Goal: Task Accomplishment & Management: Complete application form

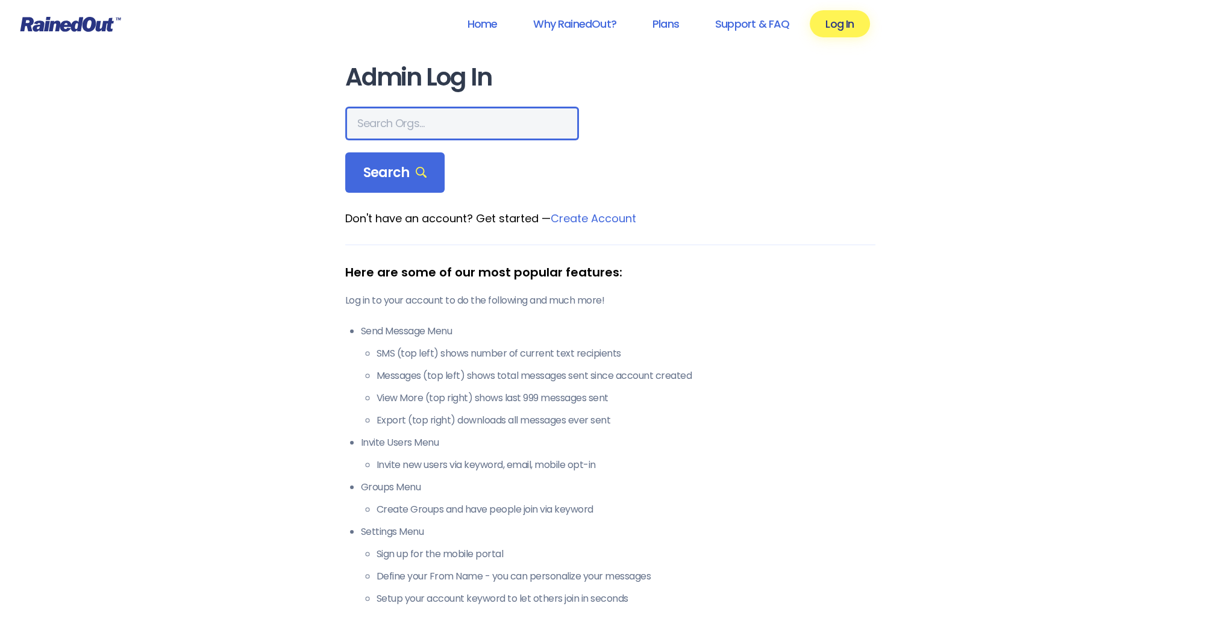
click at [422, 127] on input "text" at bounding box center [462, 124] width 234 height 34
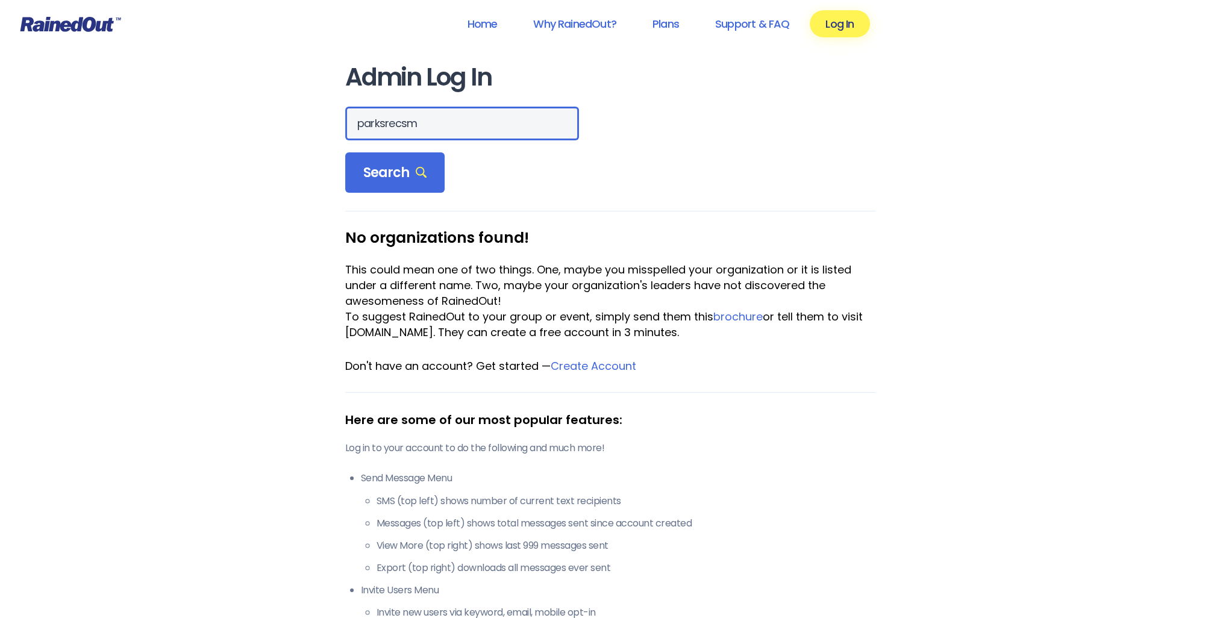
click at [430, 123] on input "parksrecsm" at bounding box center [462, 124] width 234 height 34
type input "city of [GEOGRAPHIC_DATA]"
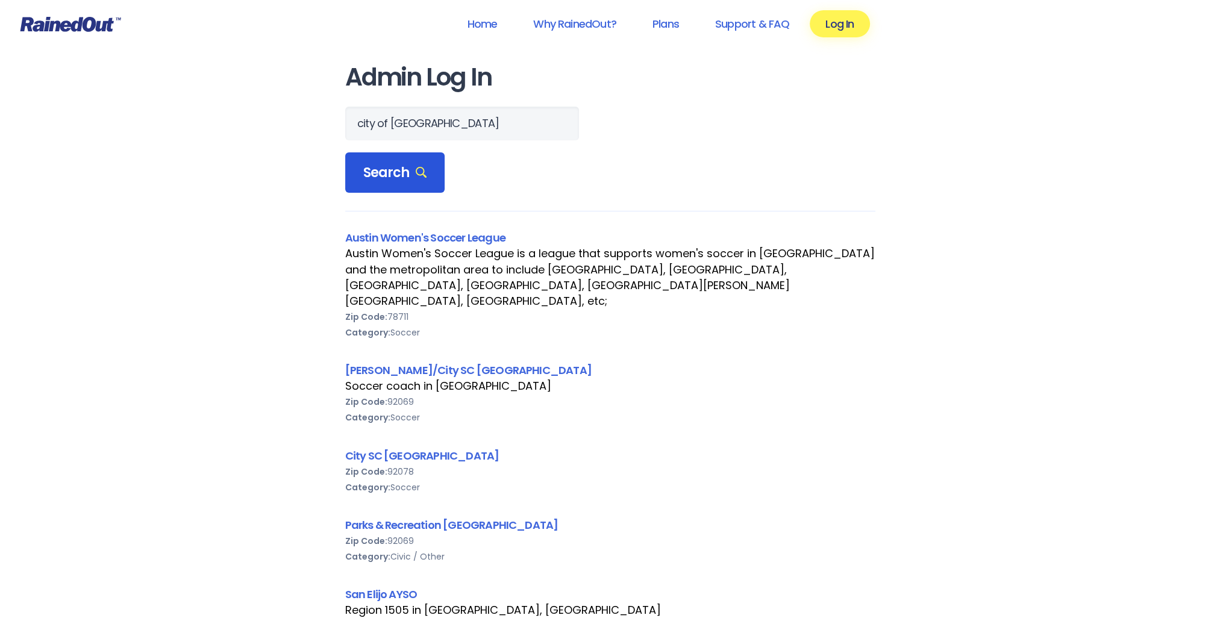
click at [417, 179] on span "Search" at bounding box center [395, 172] width 64 height 17
click at [404, 517] on link "Parks & Recreation [GEOGRAPHIC_DATA]" at bounding box center [451, 524] width 213 height 15
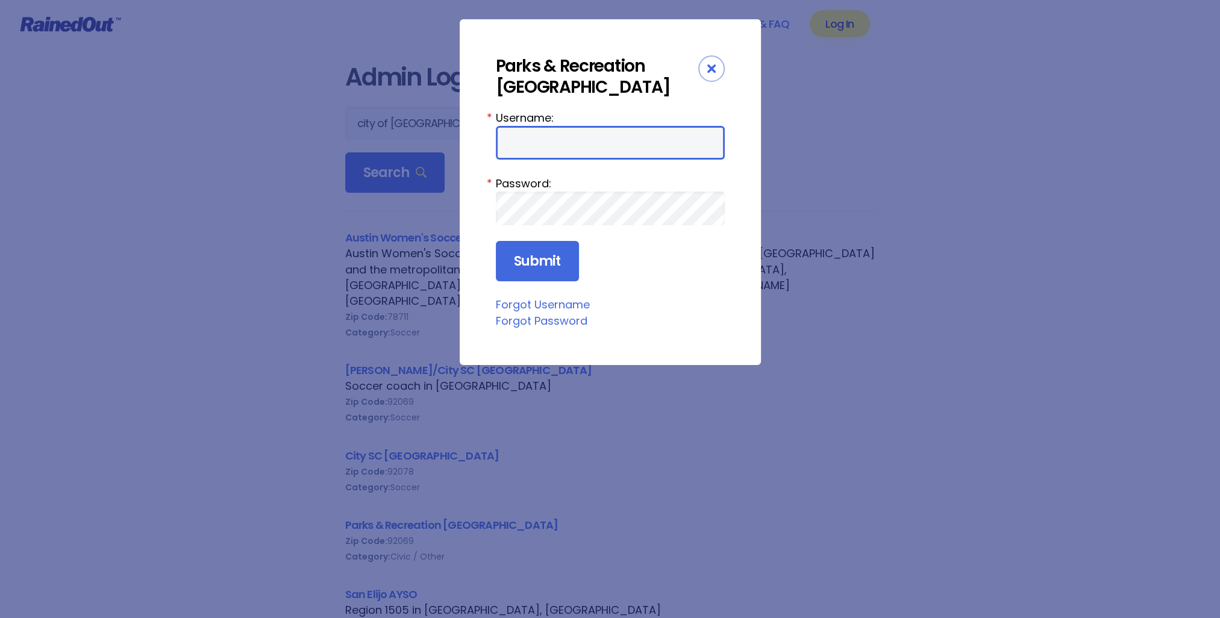
click at [543, 150] on input "Username:" at bounding box center [610, 143] width 229 height 34
type input "parksrecsm"
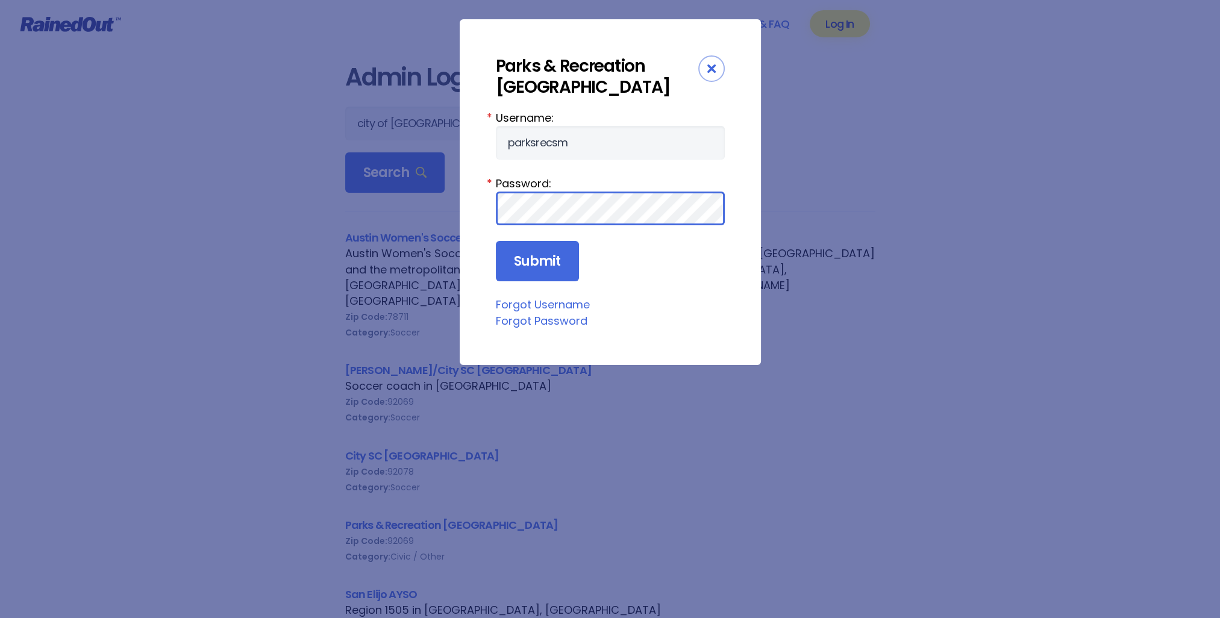
click at [496, 241] on input "Submit" at bounding box center [537, 261] width 83 height 41
